Goal: Task Accomplishment & Management: Use online tool/utility

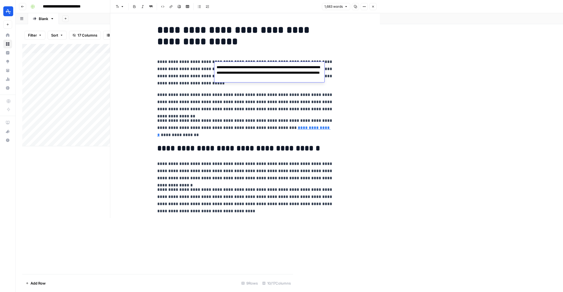
scroll to position [0, 543]
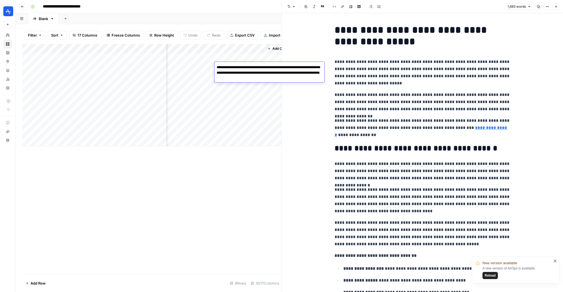
click at [488, 274] on span "Reload" at bounding box center [490, 275] width 11 height 5
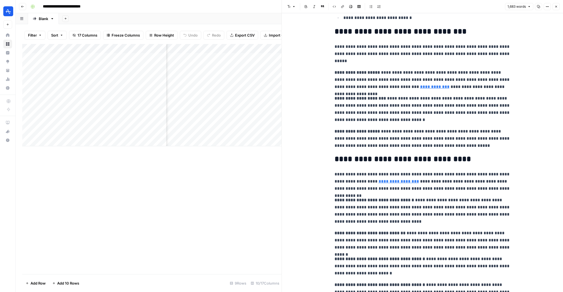
scroll to position [0, 522]
click at [557, 6] on icon "button" at bounding box center [555, 6] width 3 height 3
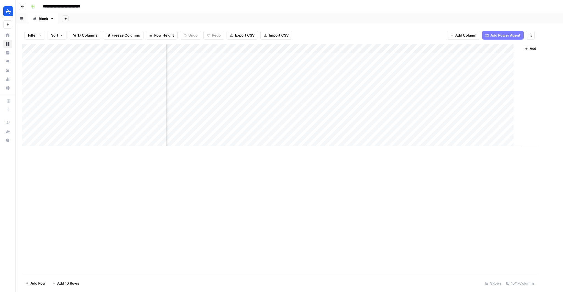
scroll to position [0, 275]
